Goal: Task Accomplishment & Management: Manage account settings

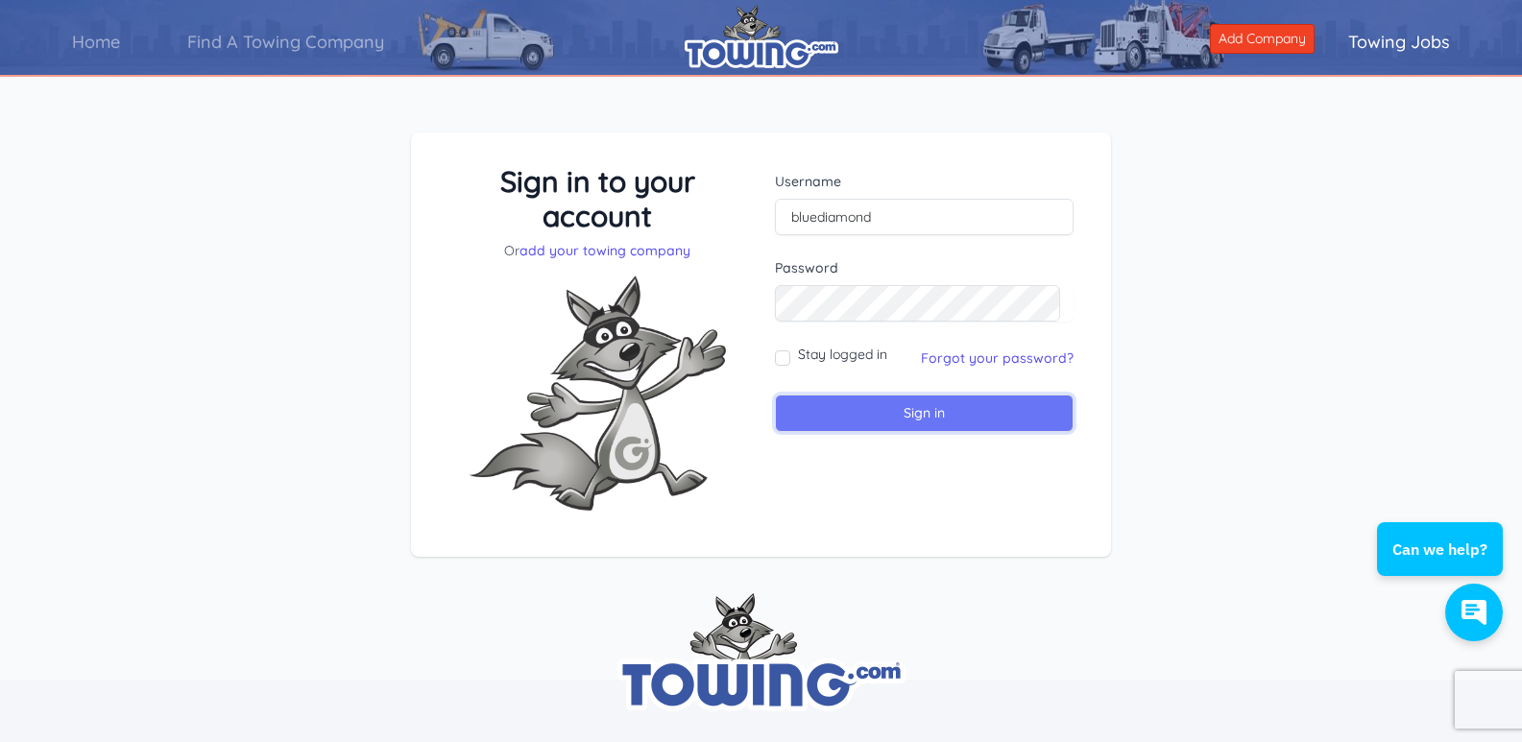
click at [932, 414] on input "Sign in" at bounding box center [924, 413] width 299 height 37
click at [812, 215] on input "text" at bounding box center [924, 217] width 299 height 36
type input "dan@bluediamondtowingservice.com"
